Goal: Information Seeking & Learning: Learn about a topic

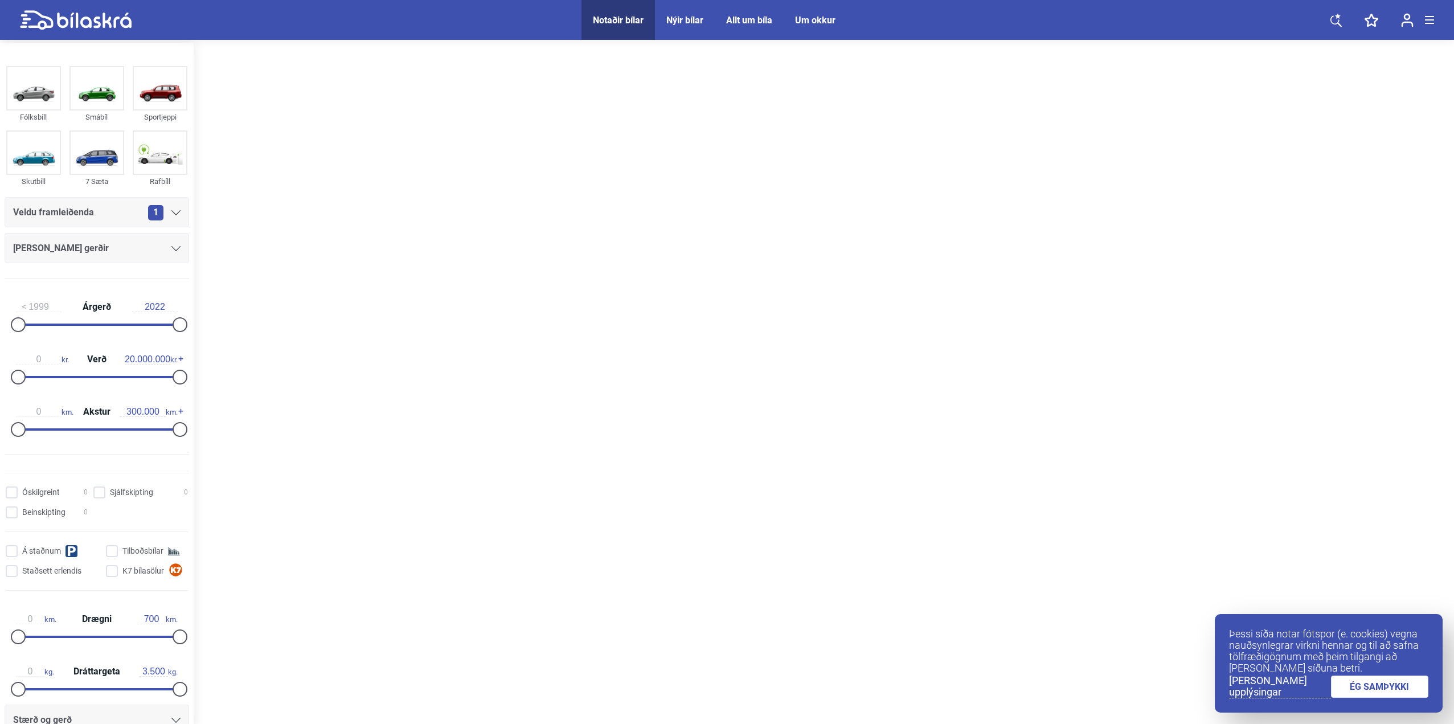
click at [750, 503] on div at bounding box center [824, 385] width 1261 height 684
click at [1366, 682] on link "ÉG SAMÞYKKI" at bounding box center [1380, 687] width 98 height 22
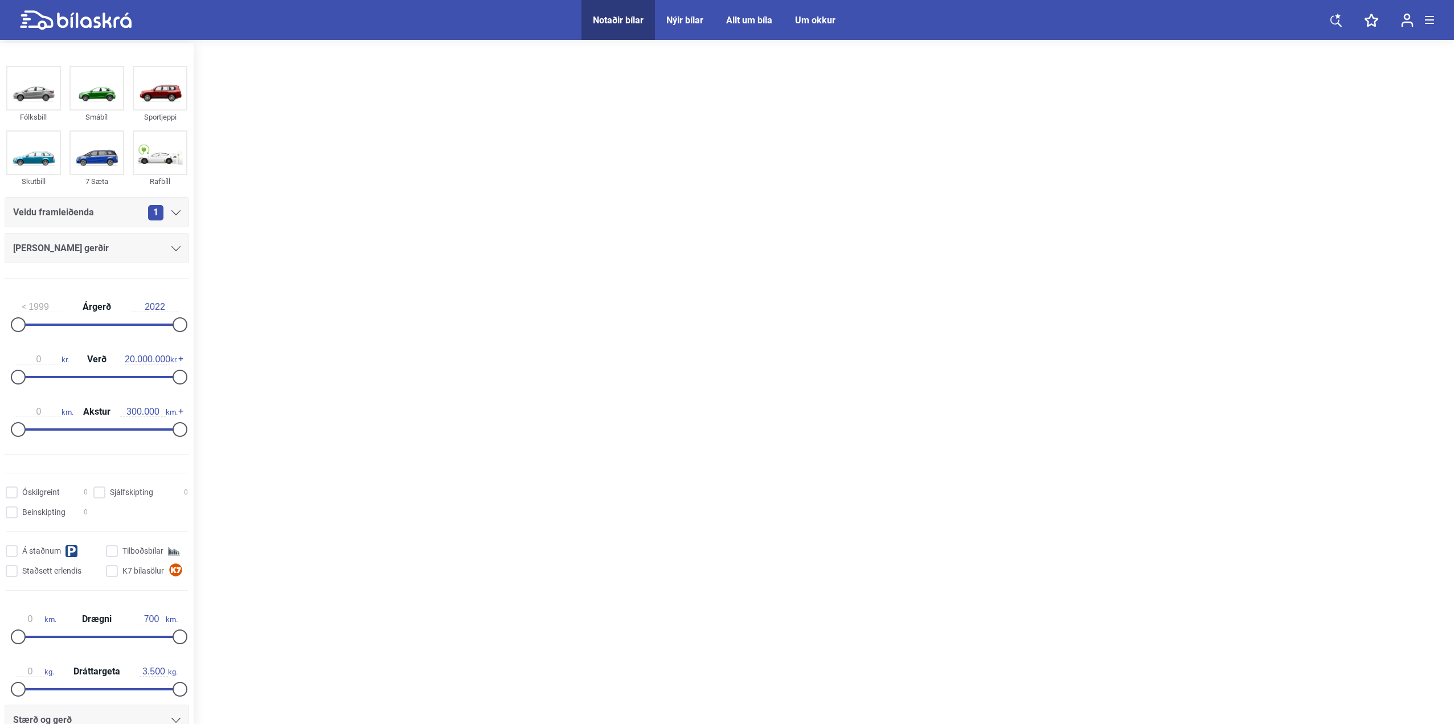
click at [617, 21] on div "Notaðir bílar" at bounding box center [618, 20] width 51 height 11
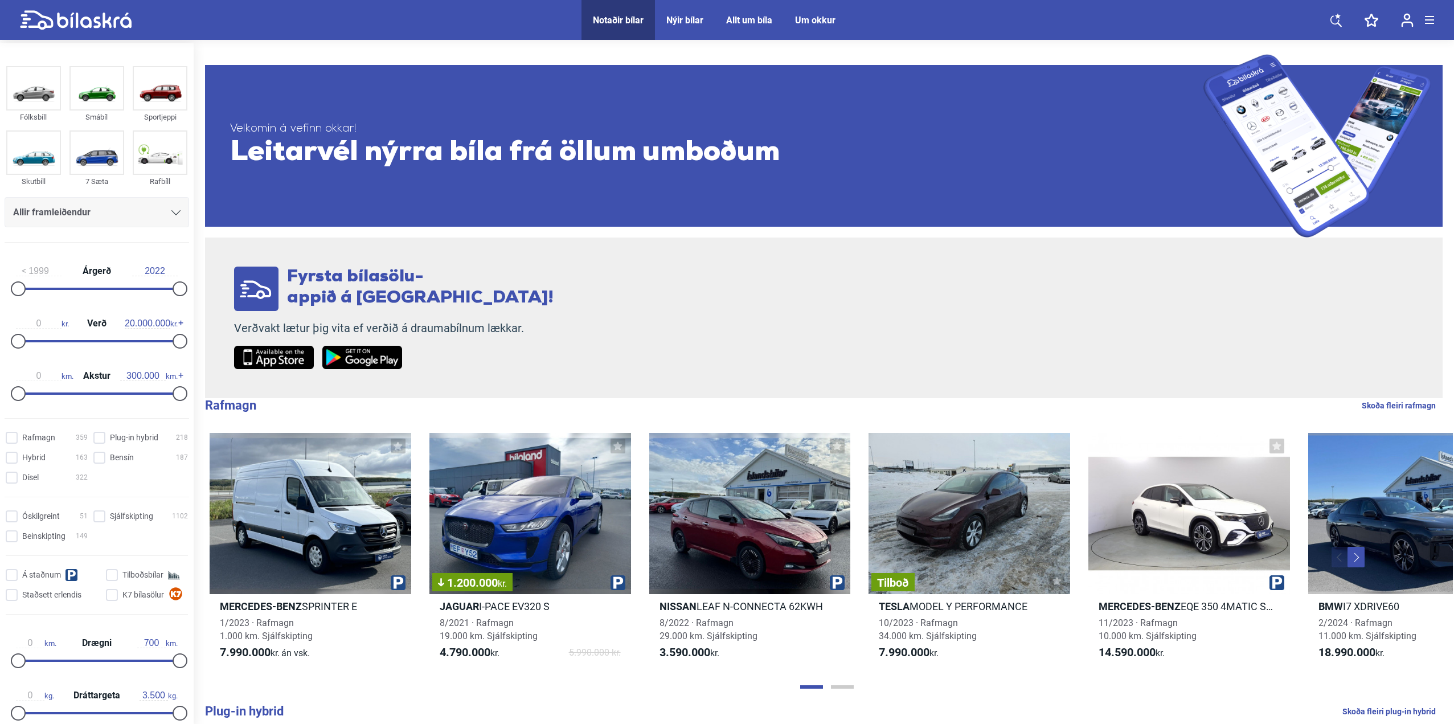
click at [1331, 18] on icon at bounding box center [1336, 20] width 11 height 11
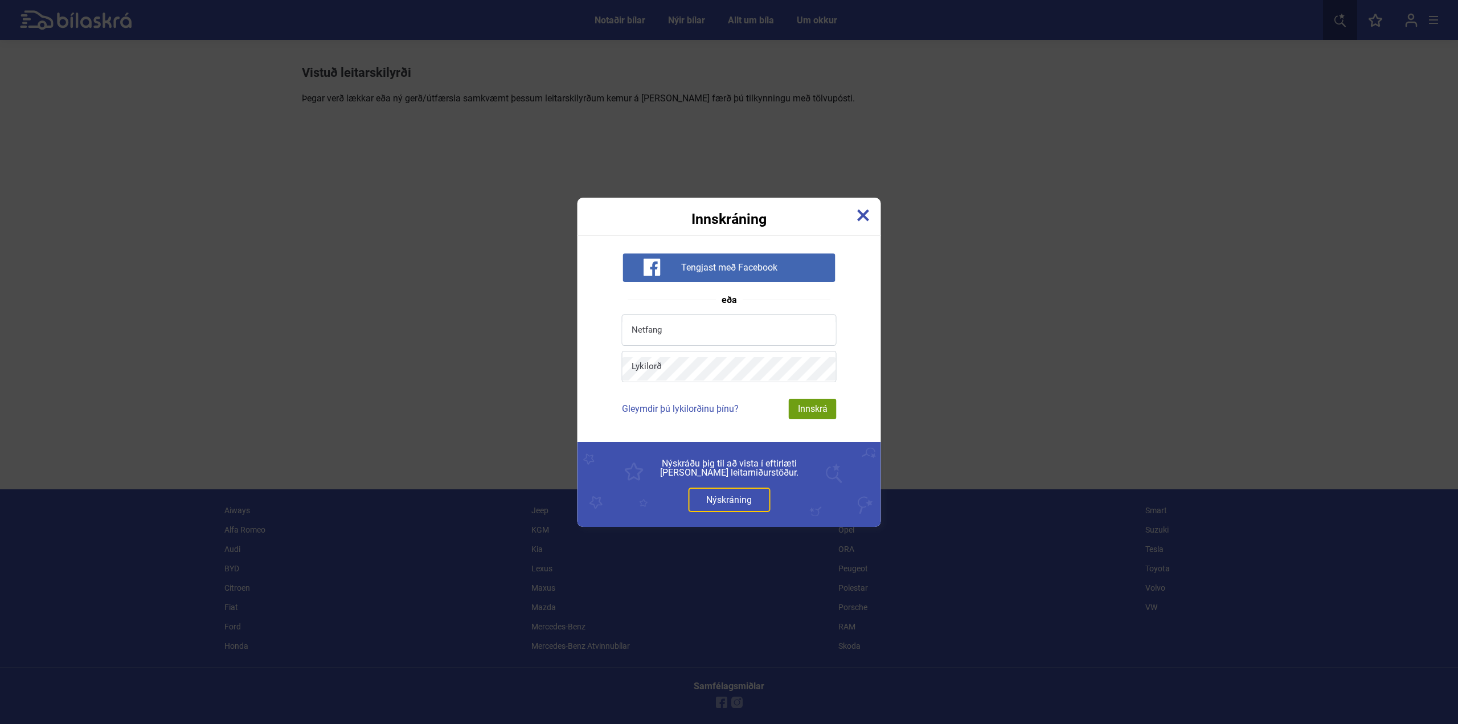
click at [857, 212] on img at bounding box center [863, 215] width 13 height 13
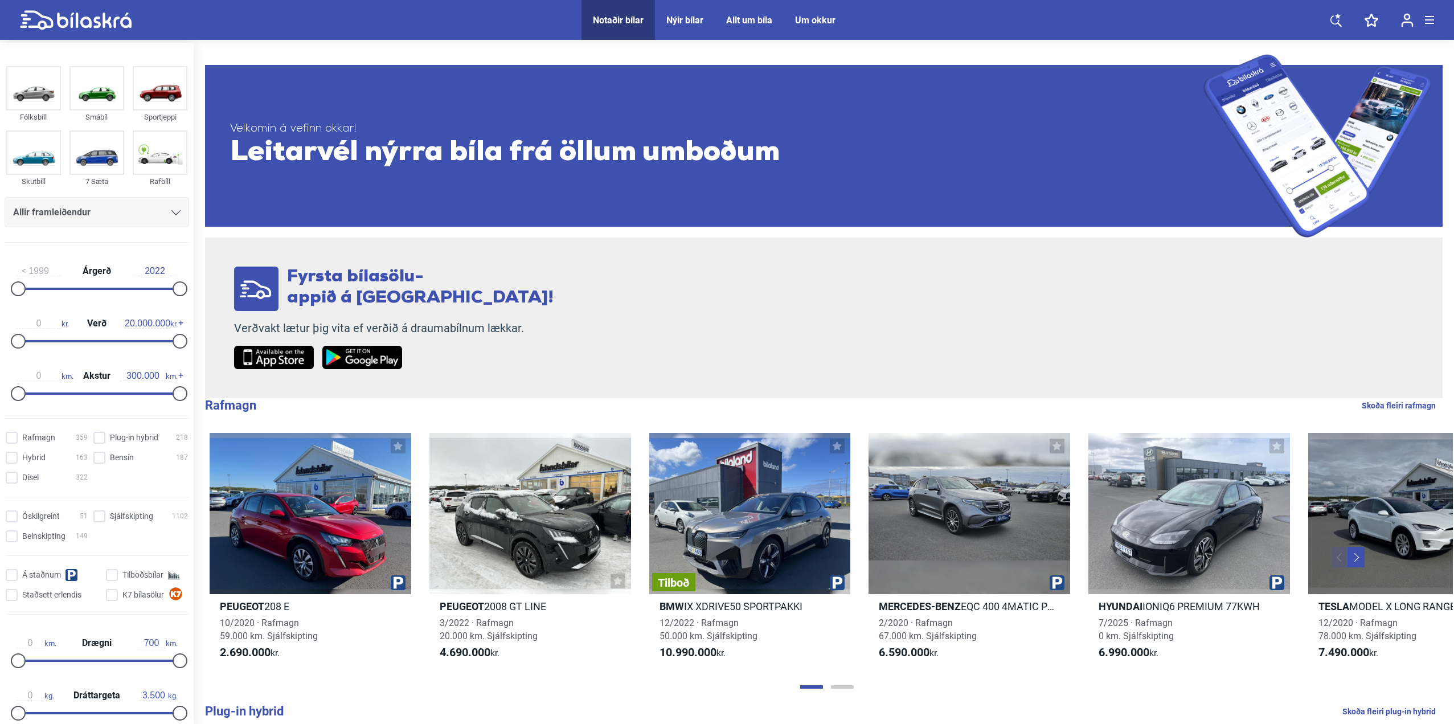
click at [174, 209] on div at bounding box center [175, 212] width 9 height 9
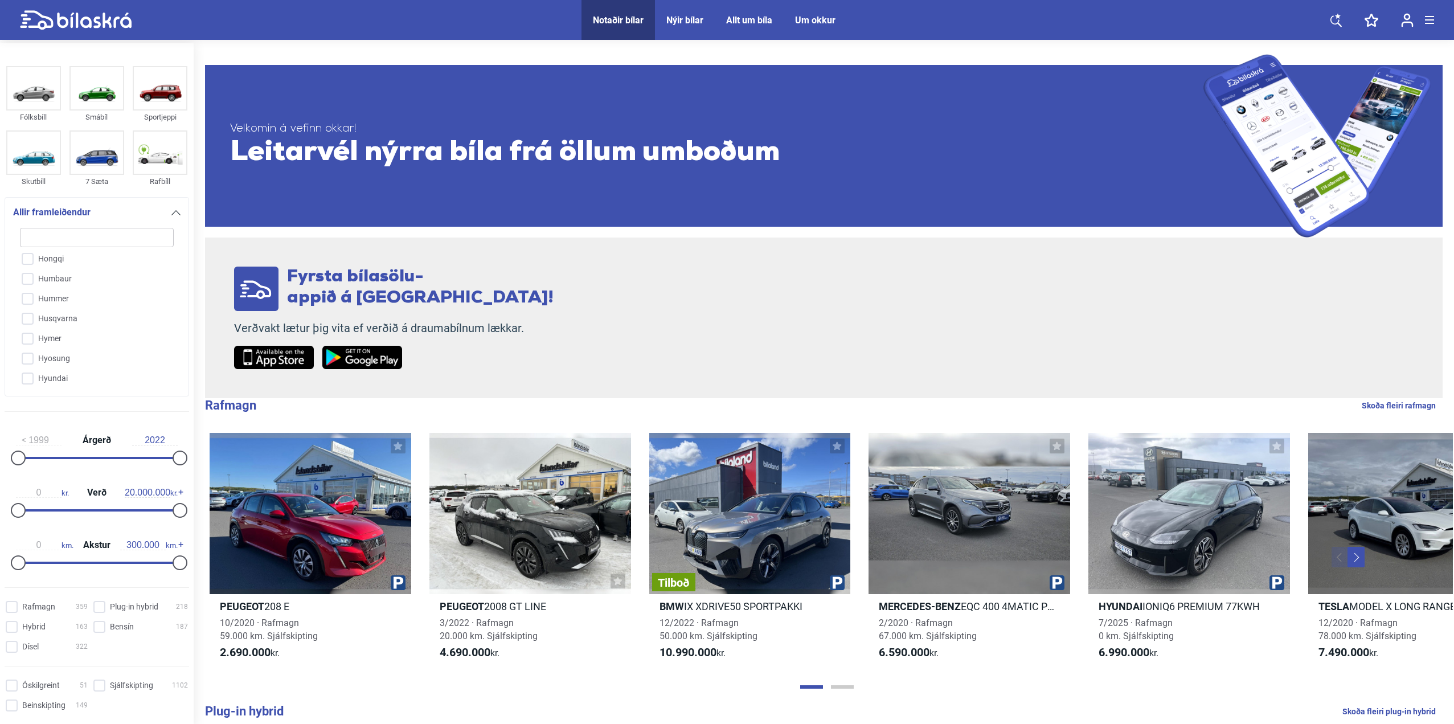
scroll to position [950, 0]
click at [173, 371] on div "A-Liner Acura Adria Aiways Alfa Romeo American IronHorse Annað Aprilia Arctic C…" at bounding box center [96, 304] width 167 height 169
click at [171, 375] on div "A-Liner Acura Adria Aiways Alfa Romeo American IronHorse Annað Aprilia Arctic C…" at bounding box center [96, 304] width 167 height 169
click at [28, 319] on input "Mini" at bounding box center [89, 329] width 155 height 20
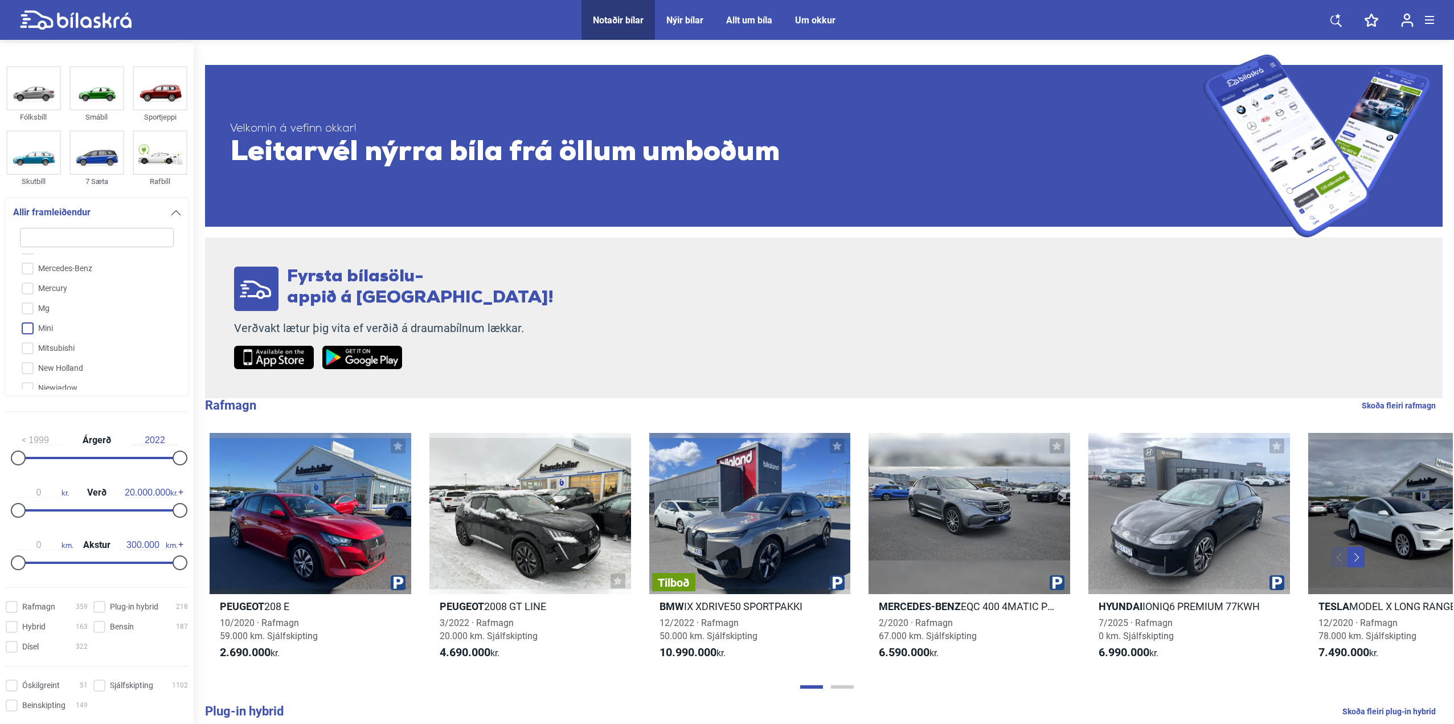
checkbox input "true"
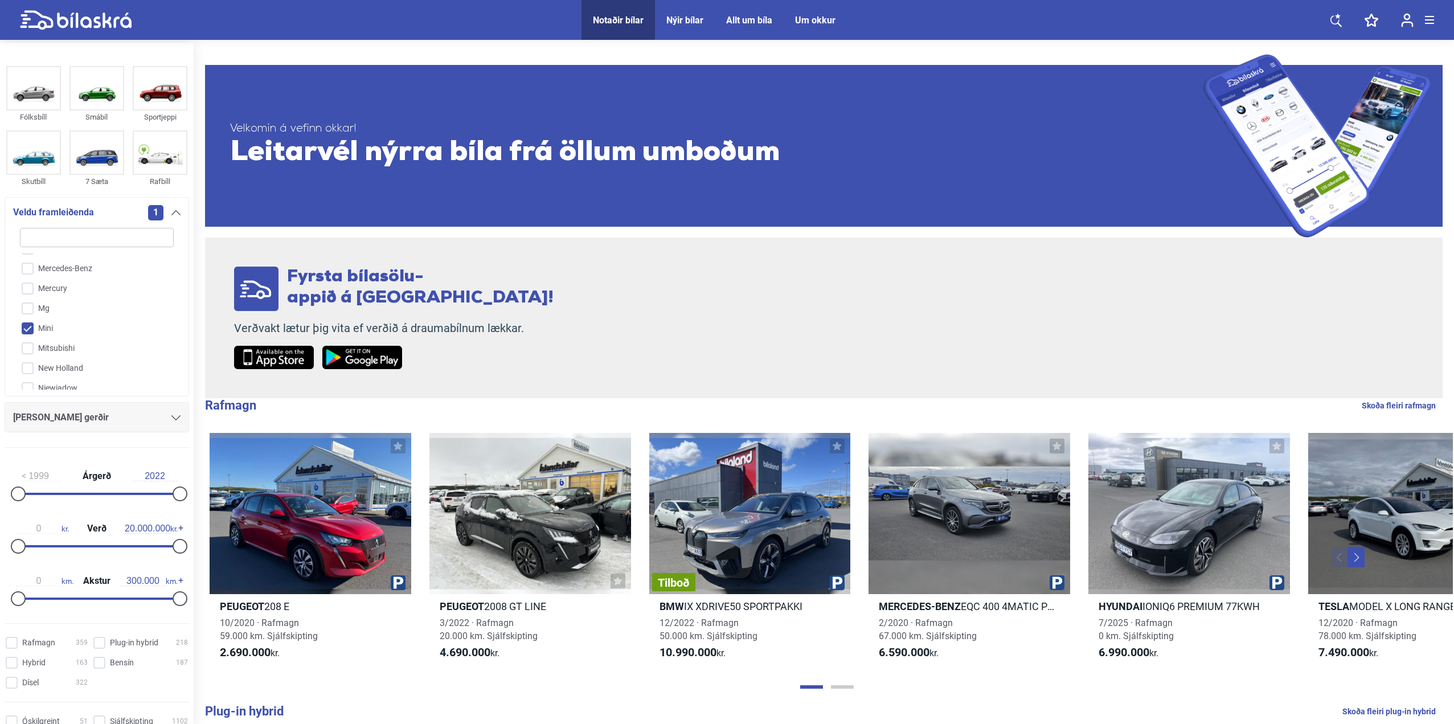
click at [588, 311] on div "Fyrsta bílasölu- appið á [GEOGRAPHIC_DATA]! Verðvakt lætur þig vita ef verðið á…" at bounding box center [824, 318] width 1238 height 161
click at [574, 303] on div "Fyrsta bílasölu- appið á [GEOGRAPHIC_DATA]! Verðvakt lætur þig vita ef verðið á…" at bounding box center [824, 318] width 1238 height 161
click at [618, 154] on span "Leitarvél nýrra bíla frá öllum umboðum" at bounding box center [717, 153] width 974 height 34
